Goal: Information Seeking & Learning: Learn about a topic

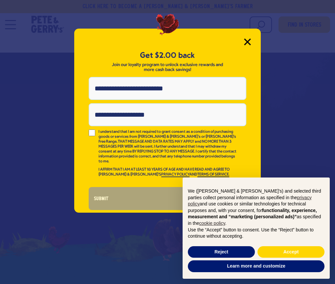
click at [245, 40] on icon "Close Modal" at bounding box center [247, 42] width 6 height 6
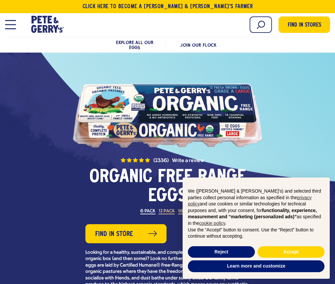
scroll to position [145, 0]
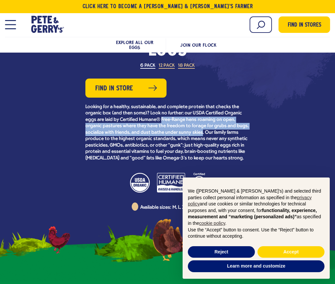
drag, startPoint x: 162, startPoint y: 118, endPoint x: 201, endPoint y: 129, distance: 40.3
click at [202, 129] on p "Looking for a healthy, sustainable, and complete protein that checks the organi…" at bounding box center [167, 133] width 164 height 58
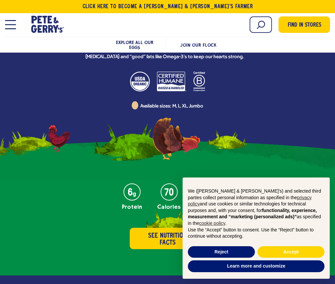
scroll to position [147, 0]
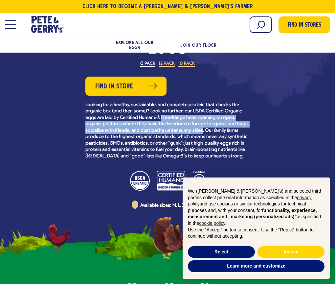
click at [163, 118] on p "Looking for a healthy, sustainable, and complete protein that checks the organi…" at bounding box center [167, 131] width 164 height 58
drag, startPoint x: 161, startPoint y: 116, endPoint x: 203, endPoint y: 128, distance: 43.7
click at [203, 128] on p "Looking for a healthy, sustainable, and complete protein that checks the organi…" at bounding box center [167, 131] width 164 height 58
copy p "Free-Range hens roaming on open, organic pastures where they have the freedom t…"
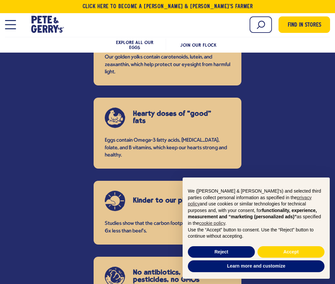
scroll to position [886, 0]
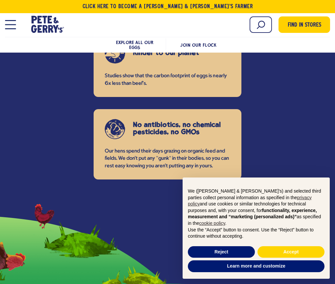
click at [197, 42] on span "Join Our Flock" at bounding box center [198, 44] width 36 height 5
click at [8, 25] on span "Open Mobile Menu Modal Dialog" at bounding box center [10, 24] width 11 height 1
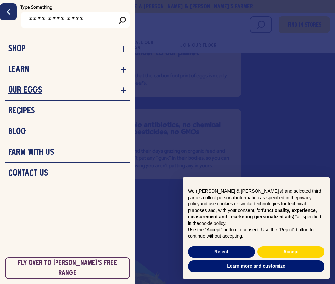
click at [120, 89] on icon "navigation menu for the site" at bounding box center [123, 90] width 7 height 7
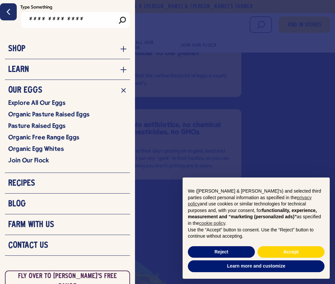
click at [52, 122] on link "Pasture Raised Eggs" at bounding box center [67, 125] width 118 height 8
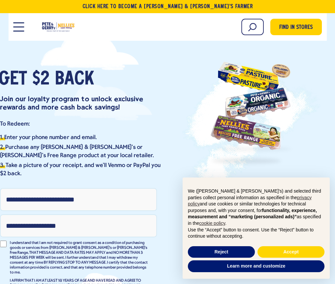
scroll to position [106, 0]
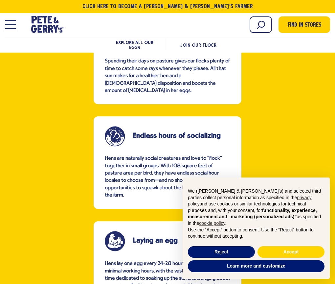
scroll to position [712, 0]
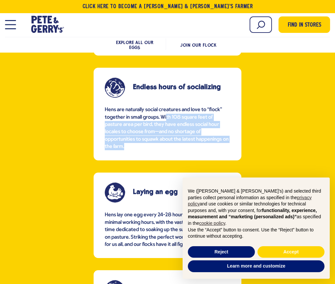
drag, startPoint x: 167, startPoint y: 107, endPoint x: 153, endPoint y: 131, distance: 27.2
click at [154, 132] on p "Hens are naturally social creatures and love to “flock” together in small group…" at bounding box center [167, 128] width 125 height 44
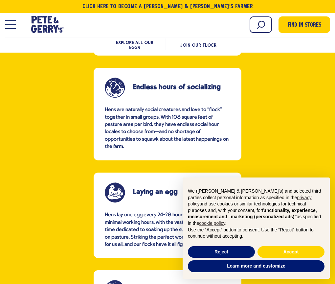
click at [160, 107] on p "Hens are naturally social creatures and love to “flock” together in small group…" at bounding box center [167, 128] width 125 height 44
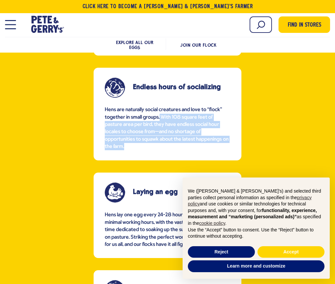
drag, startPoint x: 161, startPoint y: 107, endPoint x: 161, endPoint y: 138, distance: 30.9
click at [161, 138] on p "Hens are naturally social creatures and love to “flock” together in small group…" at bounding box center [167, 128] width 125 height 44
copy p "With 108 square feet of pasture area per bird, they have endless social hour lo…"
